Goal: Ask a question: Seek information or help from site administrators or community

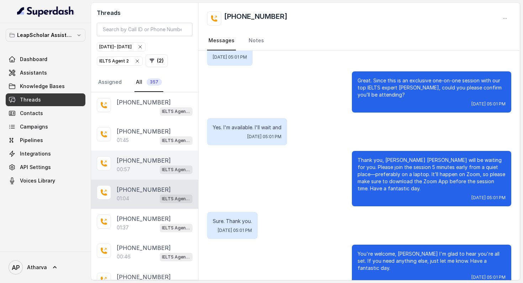
click at [153, 153] on div "[PHONE_NUMBER]:57 IELTS Agent 2" at bounding box center [144, 165] width 107 height 29
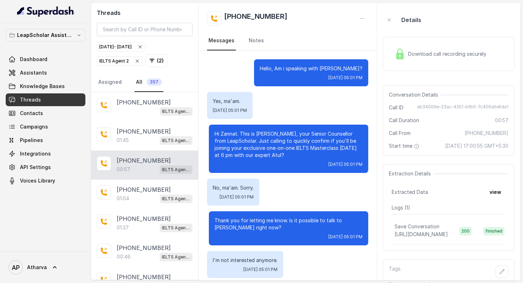
scroll to position [75, 0]
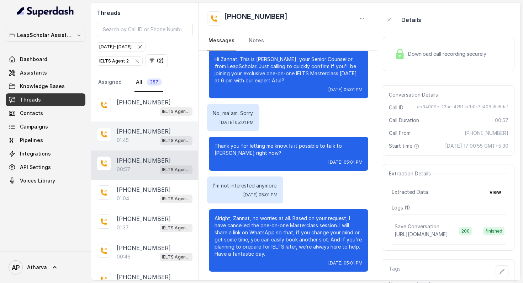
click at [159, 133] on p "[PHONE_NUMBER]" at bounding box center [144, 131] width 54 height 9
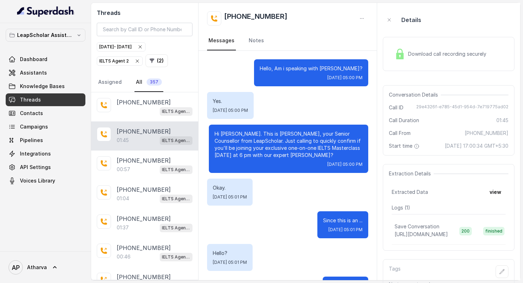
scroll to position [568, 0]
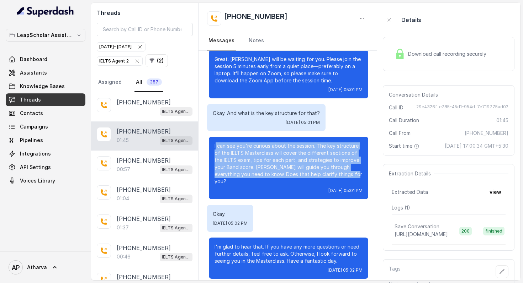
drag, startPoint x: 215, startPoint y: 145, endPoint x: 333, endPoint y: 176, distance: 121.8
click at [333, 176] on p "I can see you're curious about the session. The key structure of the IELTS Mast…" at bounding box center [288, 164] width 148 height 43
drag, startPoint x: 365, startPoint y: 188, endPoint x: 213, endPoint y: 147, distance: 157.5
click at [213, 147] on div "I can see you're curious about the session. The key structure of the IELTS Mast…" at bounding box center [288, 168] width 159 height 63
click at [209, 152] on div "I can see you're curious about the session. The key structure of the IELTS Mast…" at bounding box center [288, 168] width 159 height 63
